Goal: Information Seeking & Learning: Learn about a topic

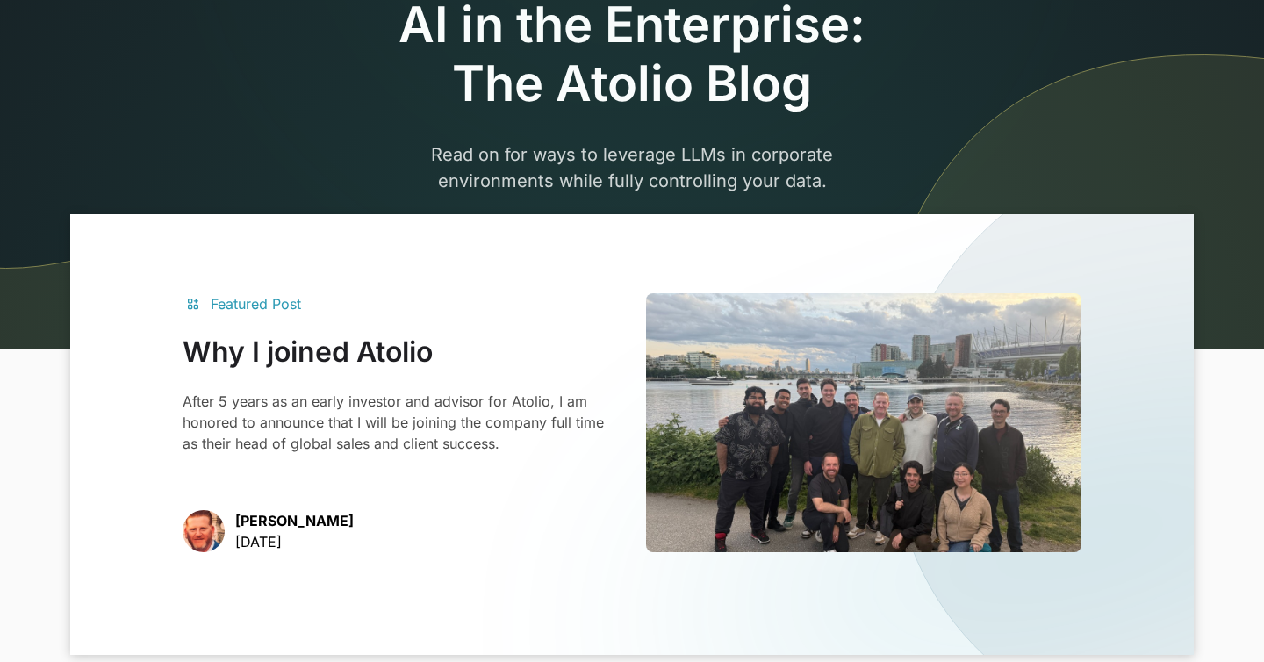
scroll to position [163, 0]
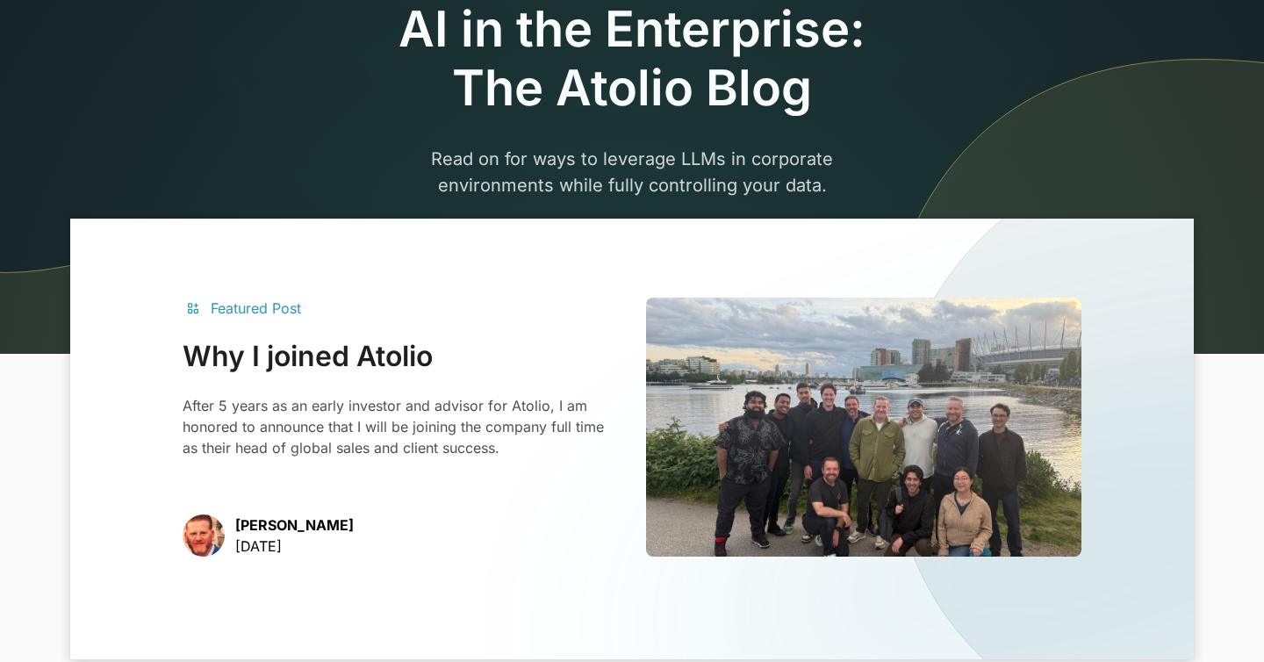
click at [358, 396] on p "After 5 years as an early investor and advisor for Atolio, I am honored to anno…" at bounding box center [400, 426] width 435 height 63
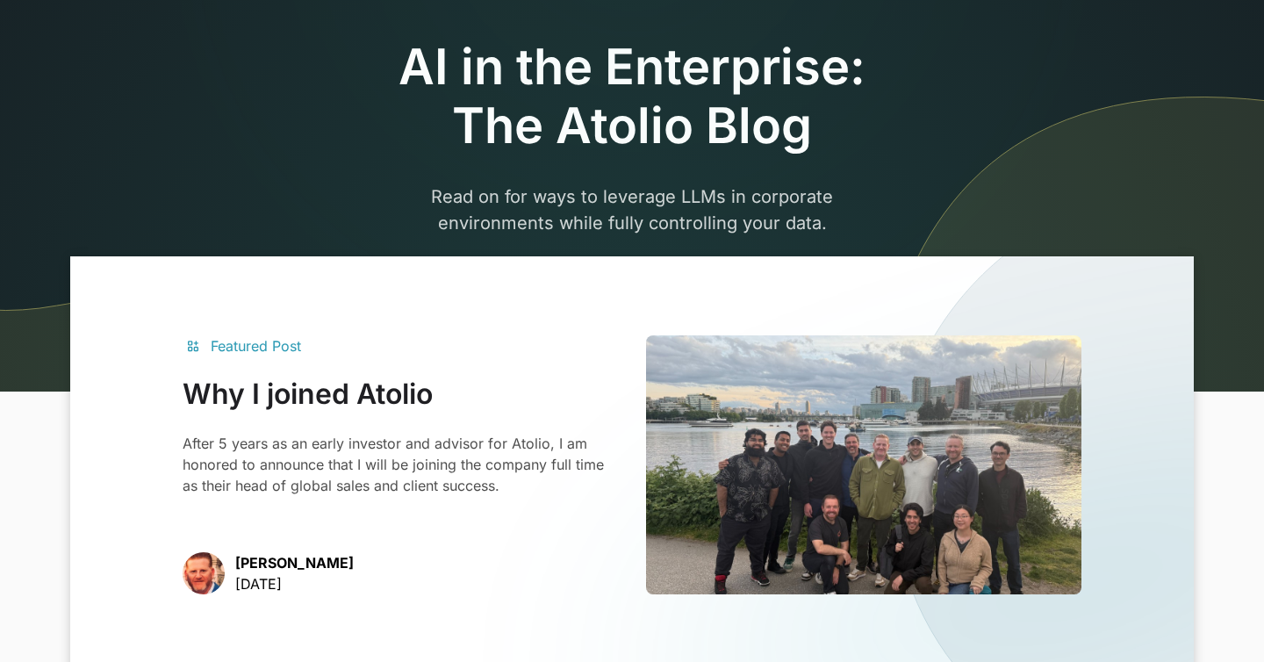
scroll to position [95, 0]
